Goal: Check status: Check status

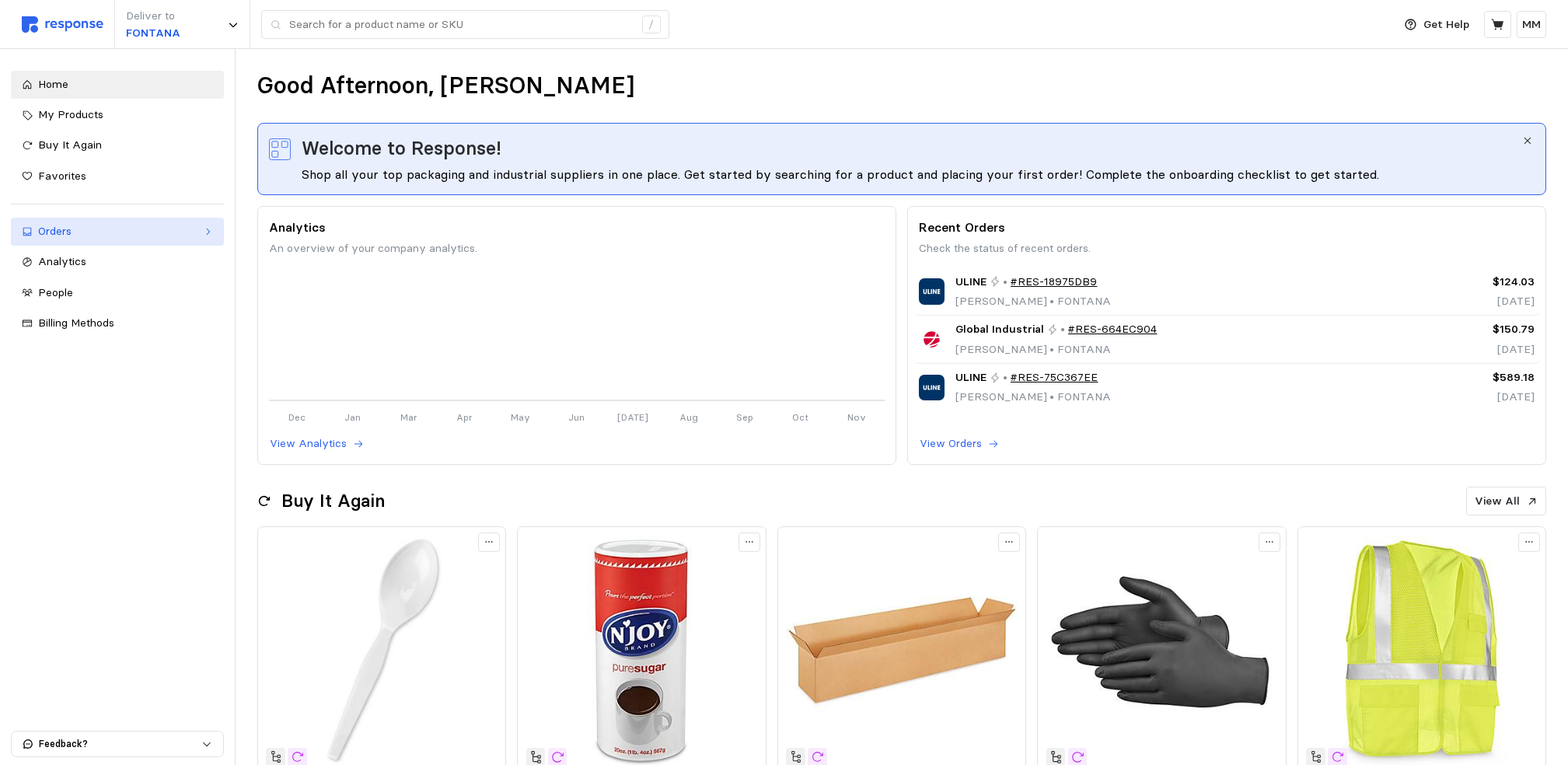
click at [75, 240] on link "Orders" at bounding box center [117, 232] width 213 height 28
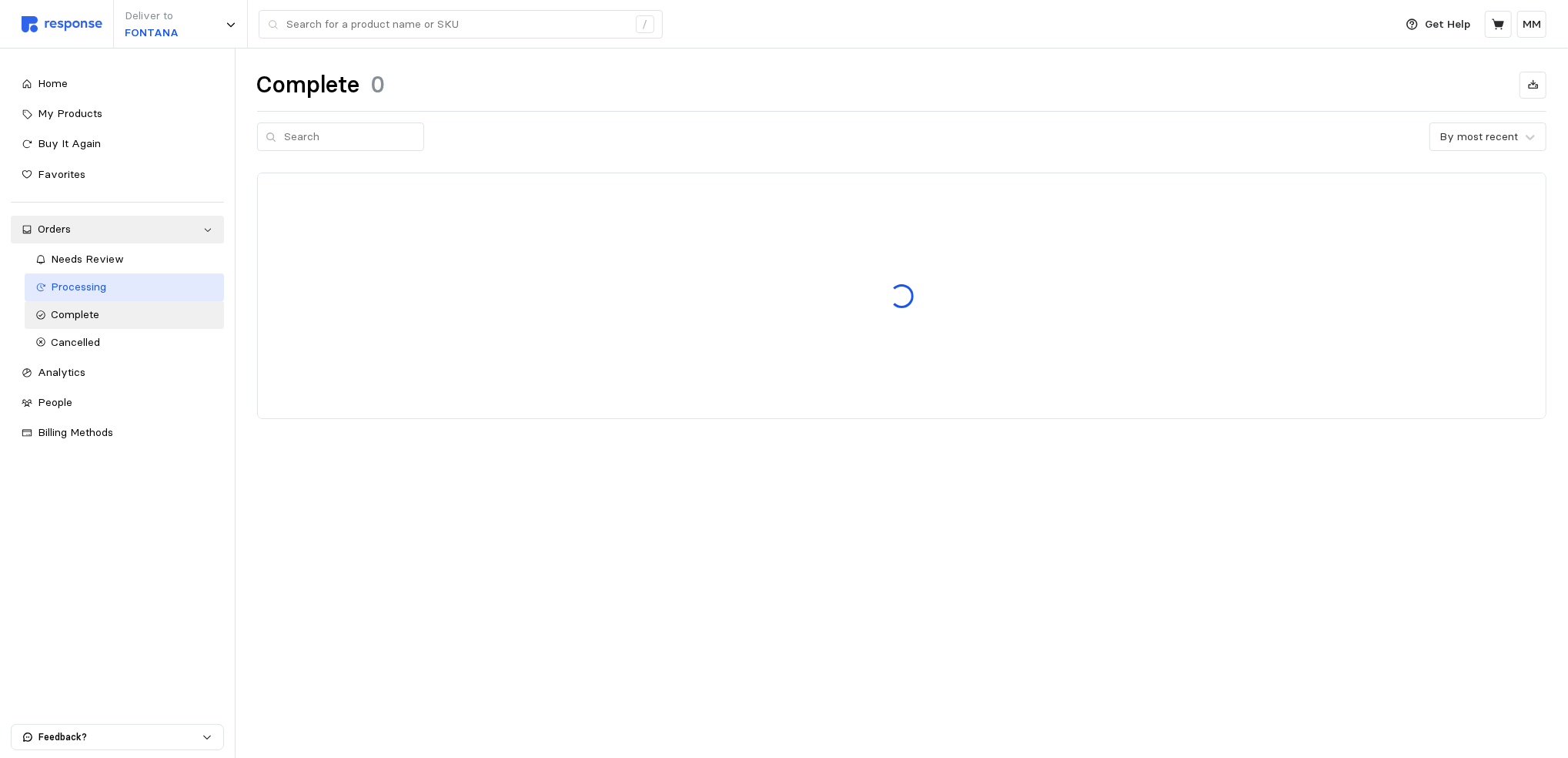
click at [105, 277] on link "Processing" at bounding box center [124, 288] width 199 height 28
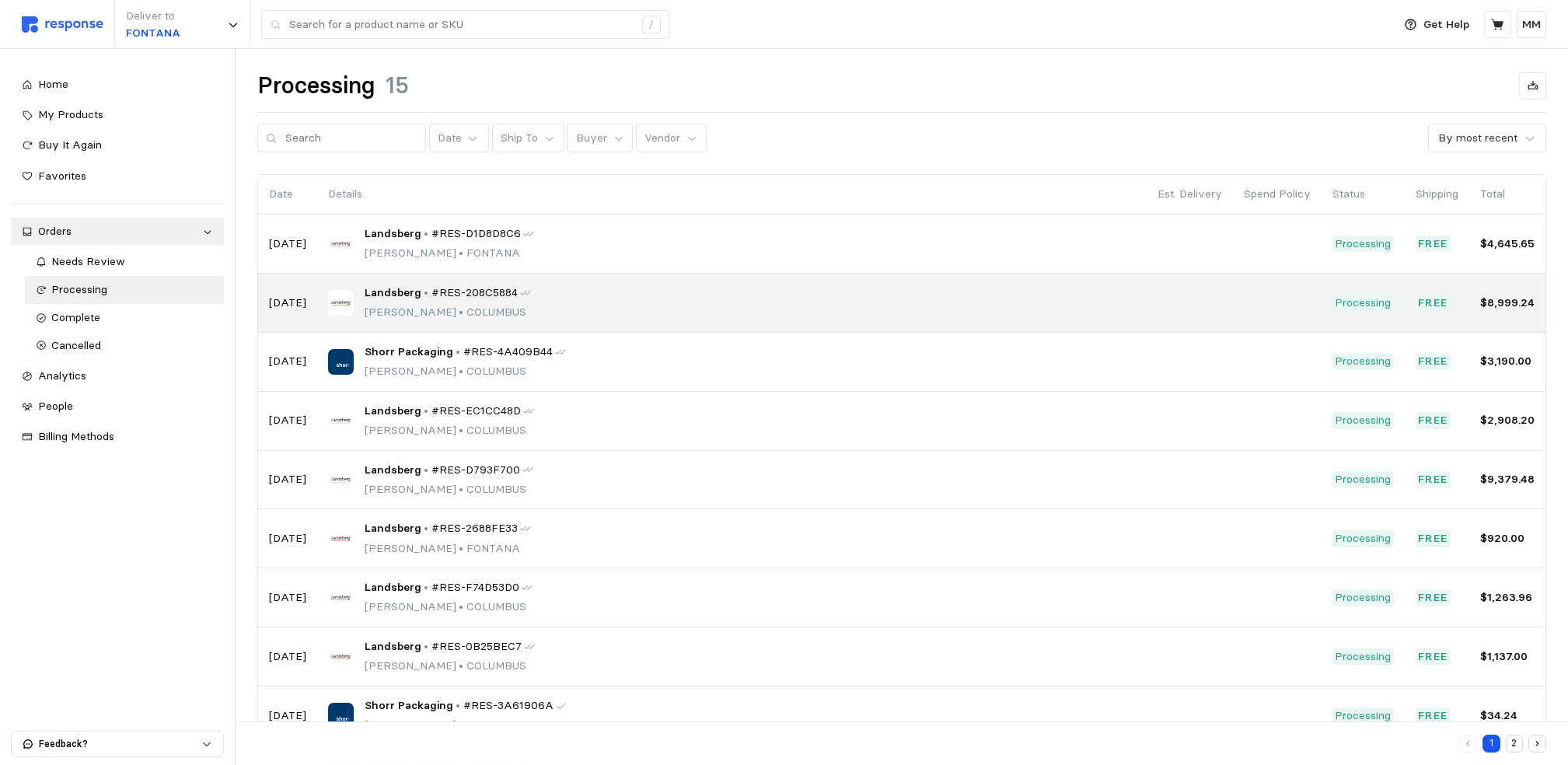
click at [789, 301] on div "Landsberg • #RES-208C5884 [PERSON_NAME] • [GEOGRAPHIC_DATA]" at bounding box center [731, 303] width 808 height 37
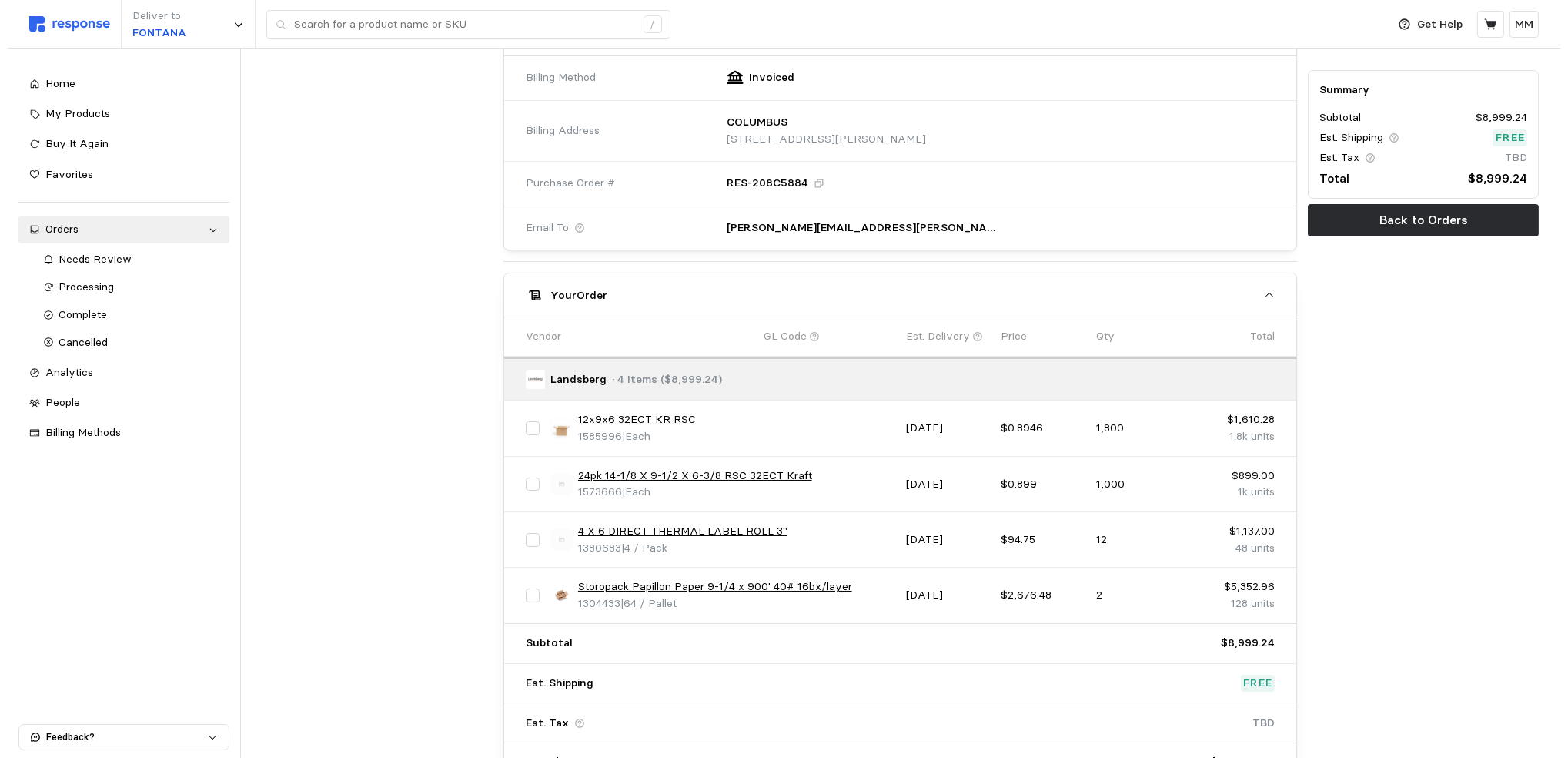
scroll to position [447, 0]
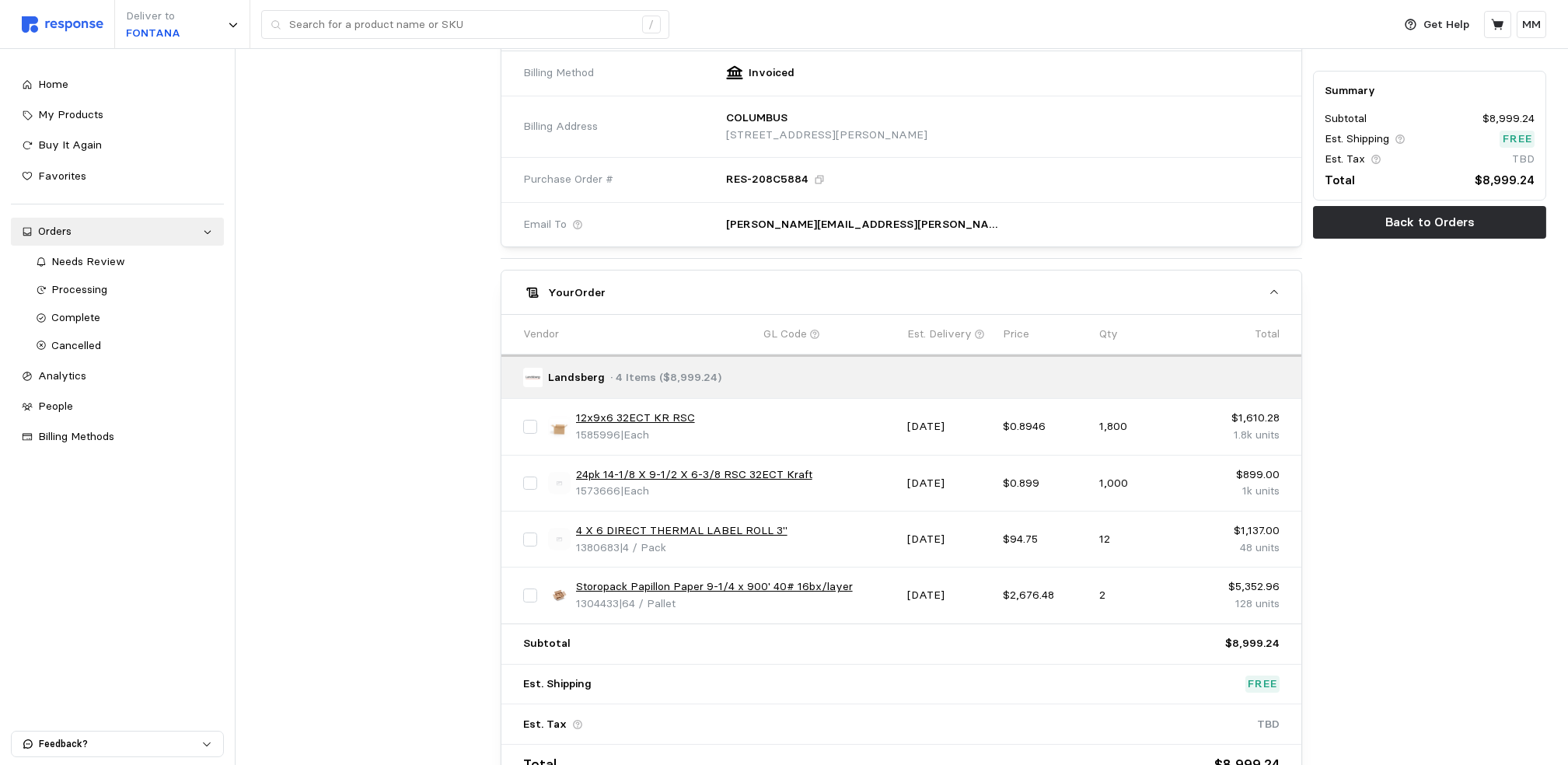
click at [595, 532] on link "4 X 6 DIRECT THERMAL LABEL ROLL 3"" at bounding box center [682, 531] width 211 height 17
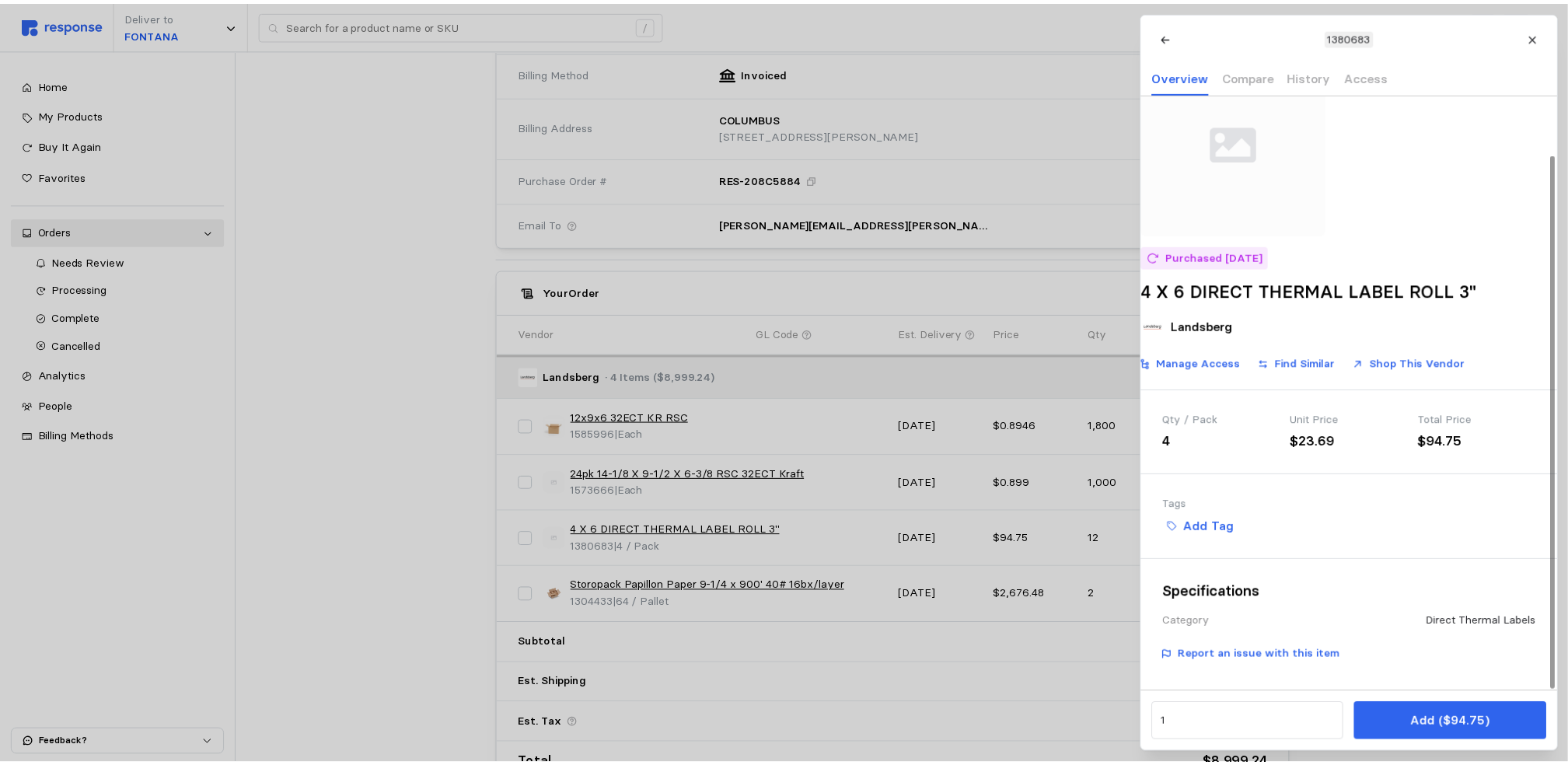
scroll to position [0, 0]
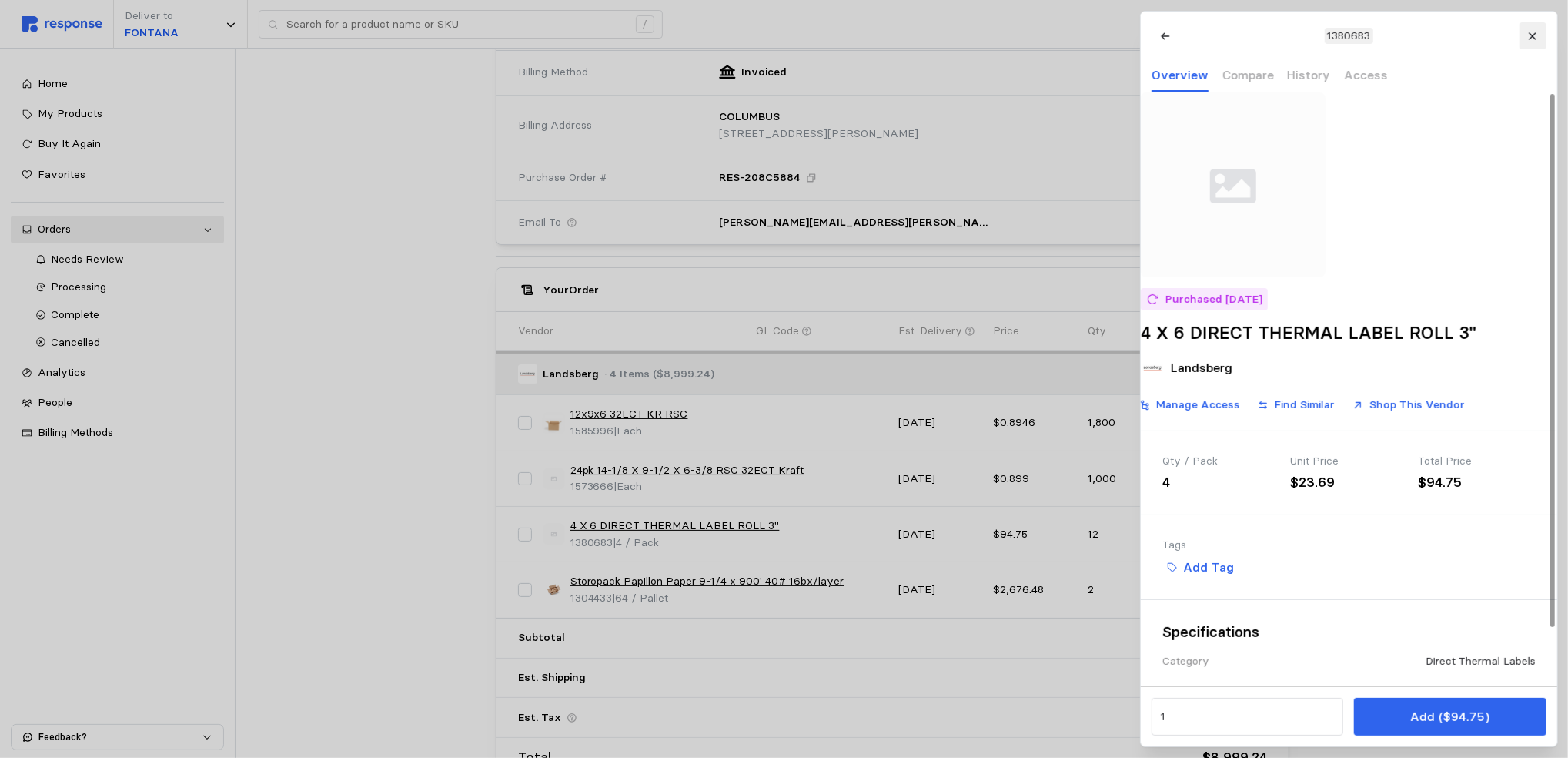
click at [1536, 41] on button at bounding box center [1532, 35] width 27 height 27
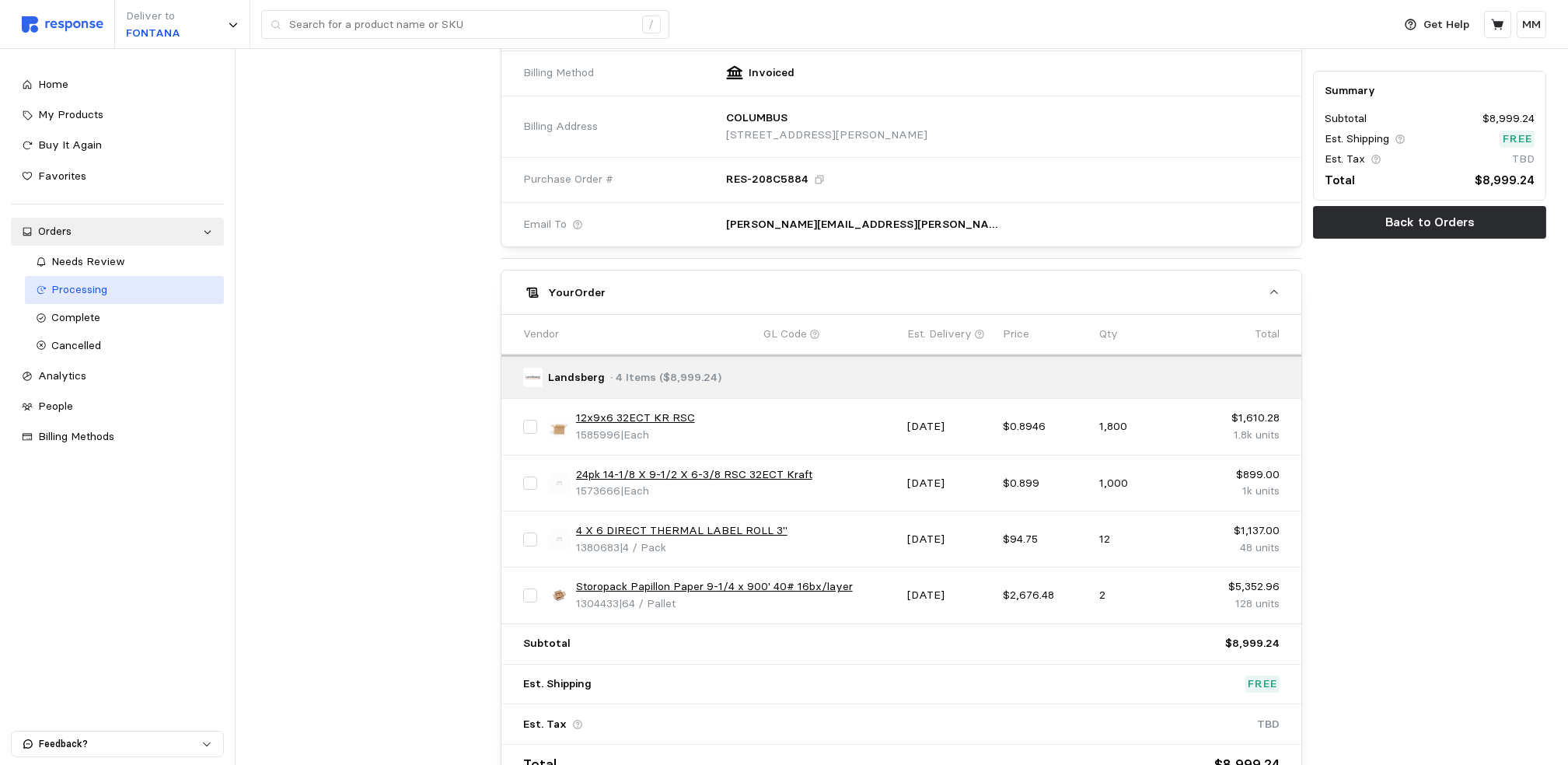
click at [96, 292] on span "Processing" at bounding box center [80, 289] width 56 height 14
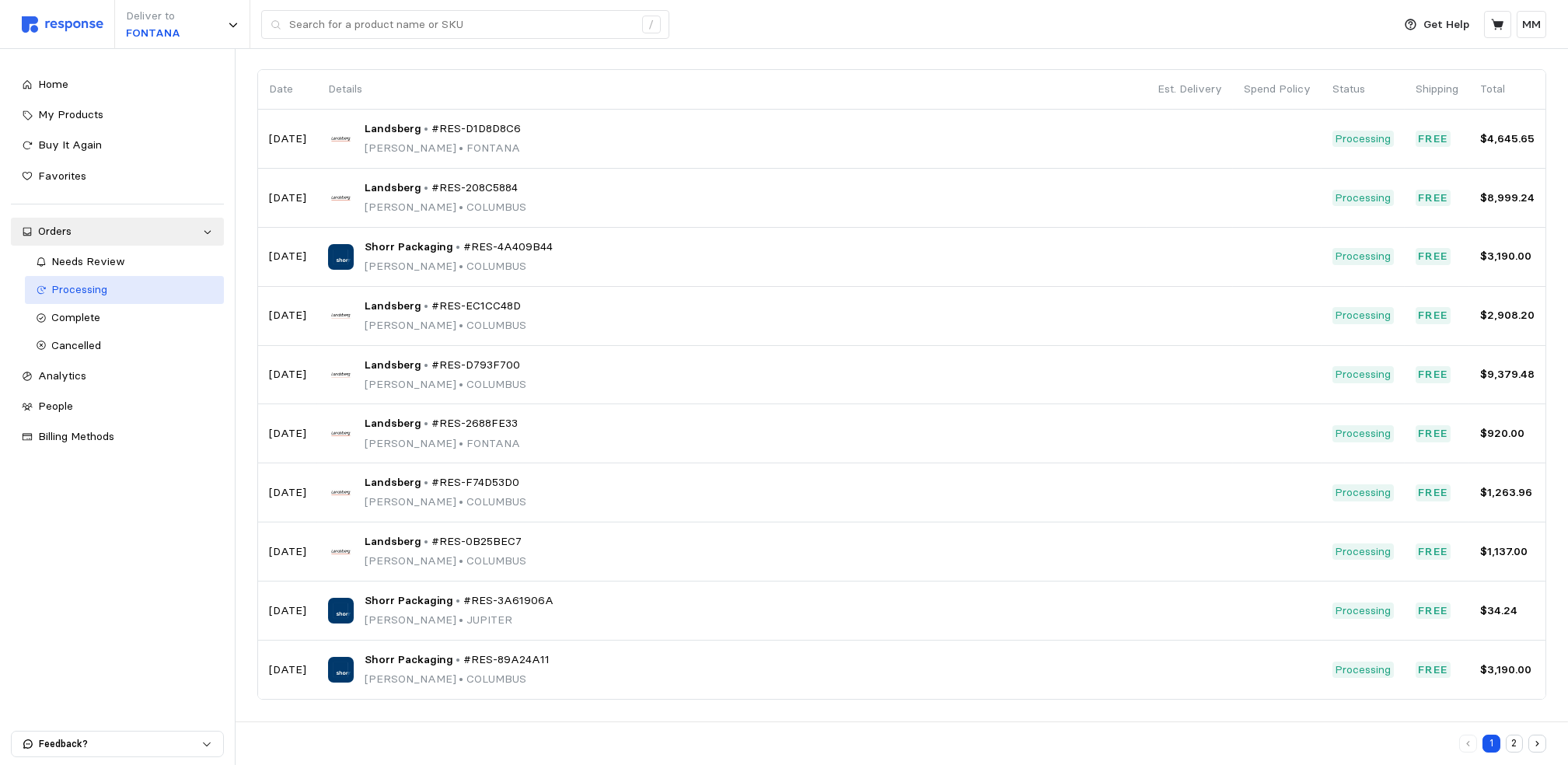
scroll to position [105, 0]
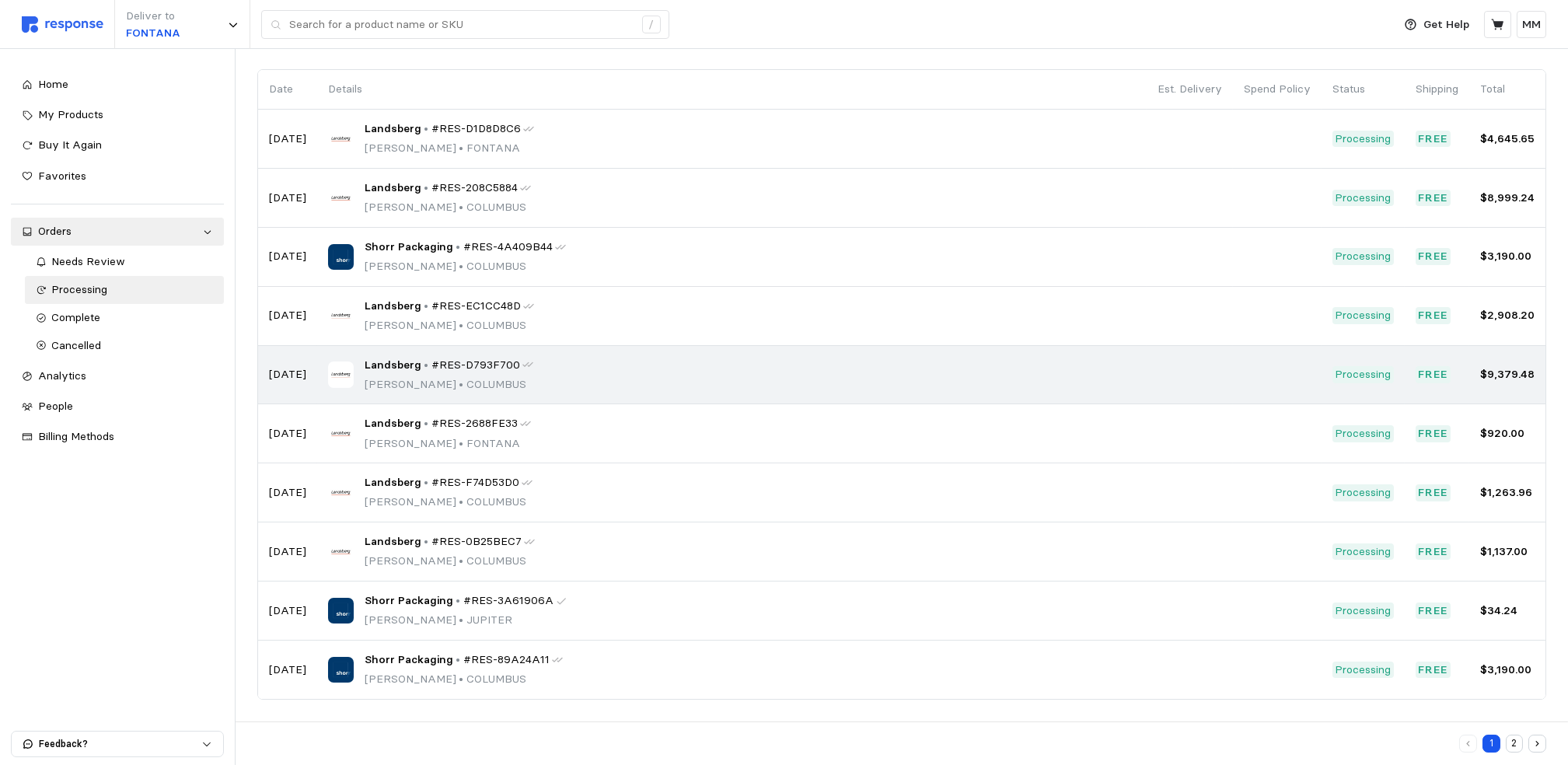
click at [493, 399] on td "Landsberg • #RES-D793F700 [PERSON_NAME] • [GEOGRAPHIC_DATA]" at bounding box center [731, 375] width 829 height 59
